Goal: Task Accomplishment & Management: Complete application form

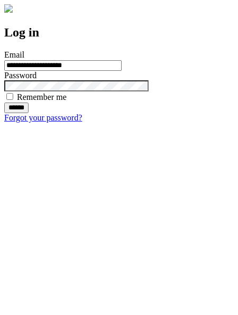
type input "**********"
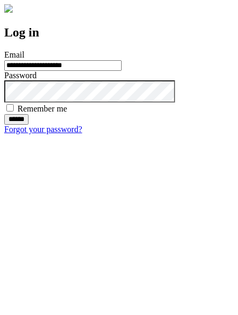
click at [29, 125] on input "******" at bounding box center [16, 119] width 24 height 11
